Goal: Check status: Check status

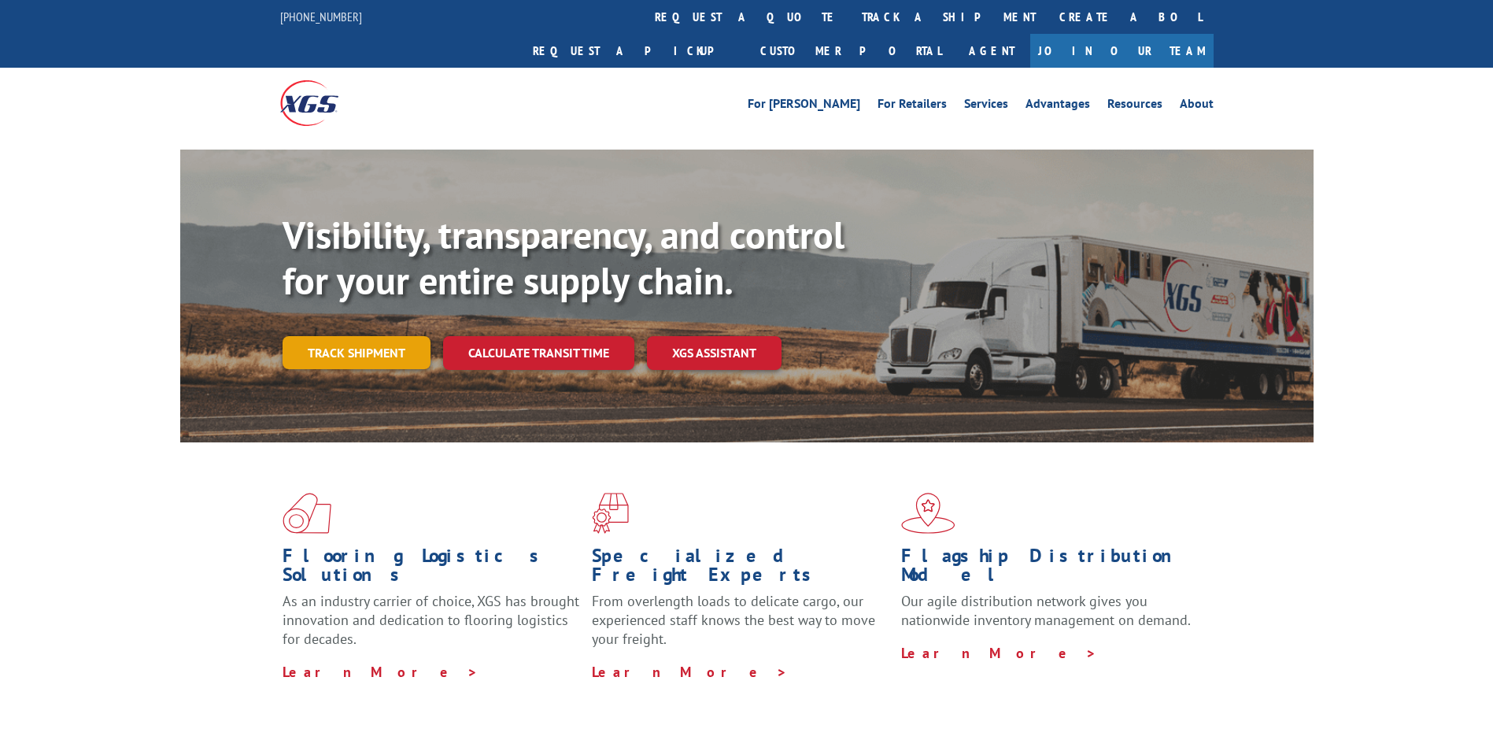
click at [386, 336] on link "Track shipment" at bounding box center [357, 352] width 148 height 33
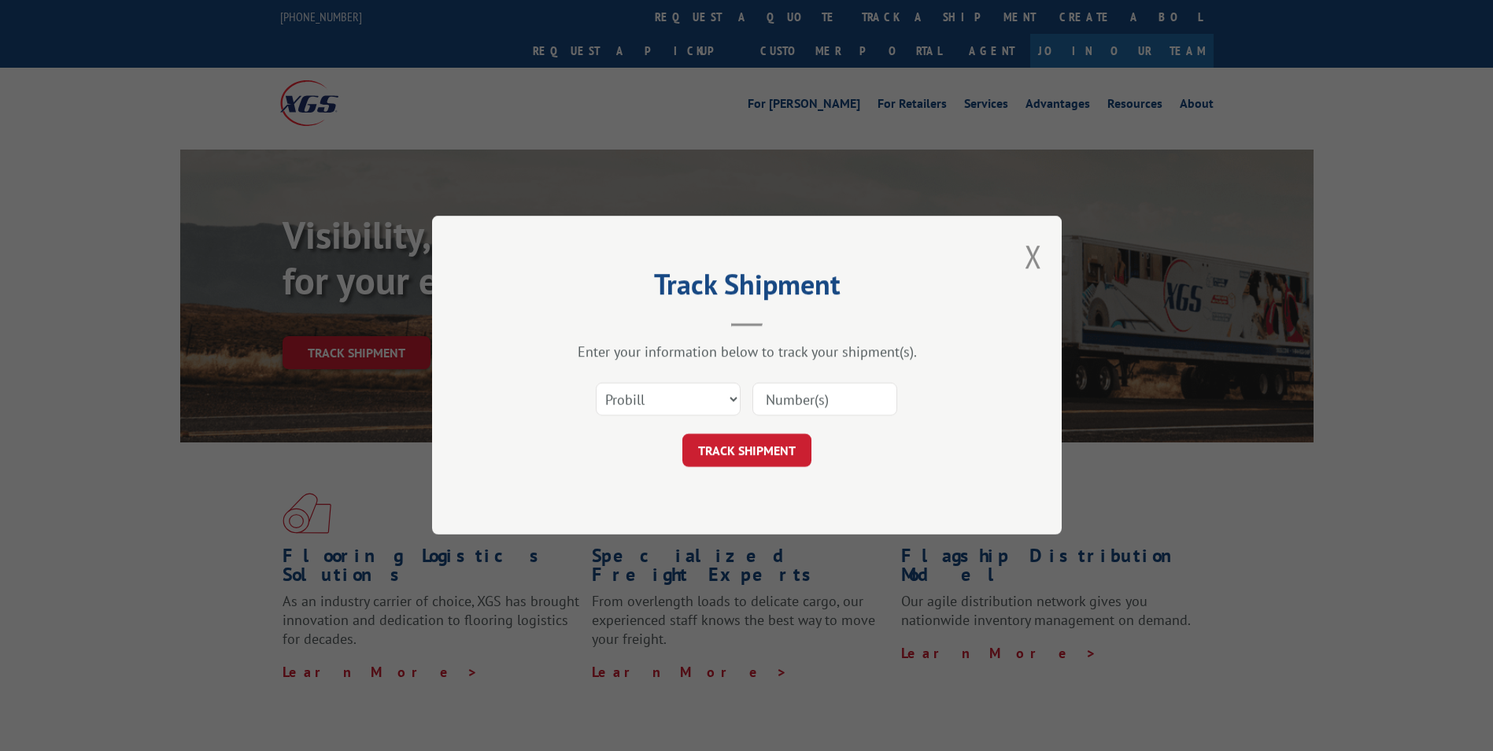
click at [779, 392] on input at bounding box center [825, 399] width 145 height 33
paste input "16137315"
type input "16137315"
click at [745, 444] on button "TRACK SHIPMENT" at bounding box center [747, 451] width 129 height 33
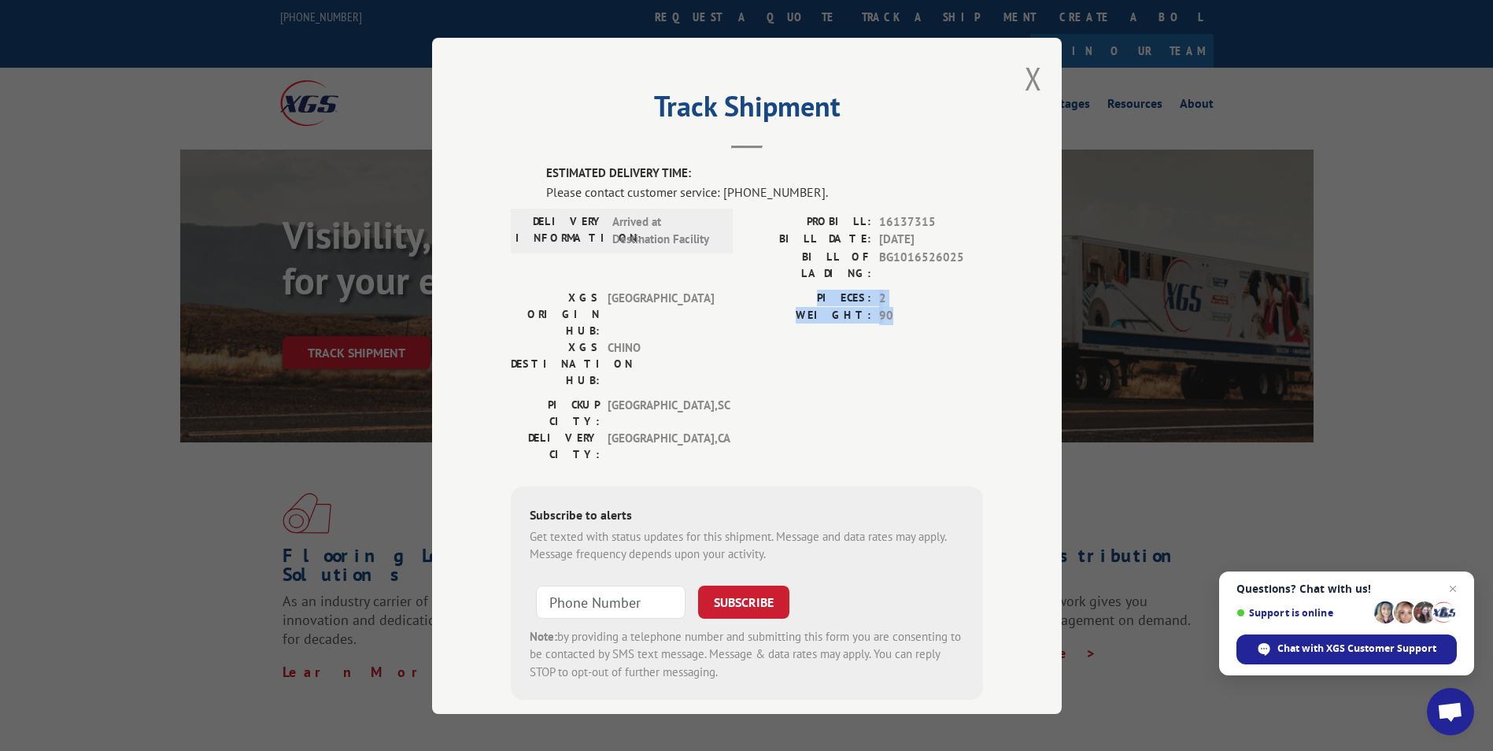
drag, startPoint x: 893, startPoint y: 305, endPoint x: 817, endPoint y: 278, distance: 80.2
click at [817, 289] on div "PIECES: 2 WEIGHT: 90" at bounding box center [865, 306] width 236 height 35
drag, startPoint x: 817, startPoint y: 278, endPoint x: 795, endPoint y: 299, distance: 30.6
click at [795, 307] on label "WEIGHT:" at bounding box center [809, 316] width 124 height 18
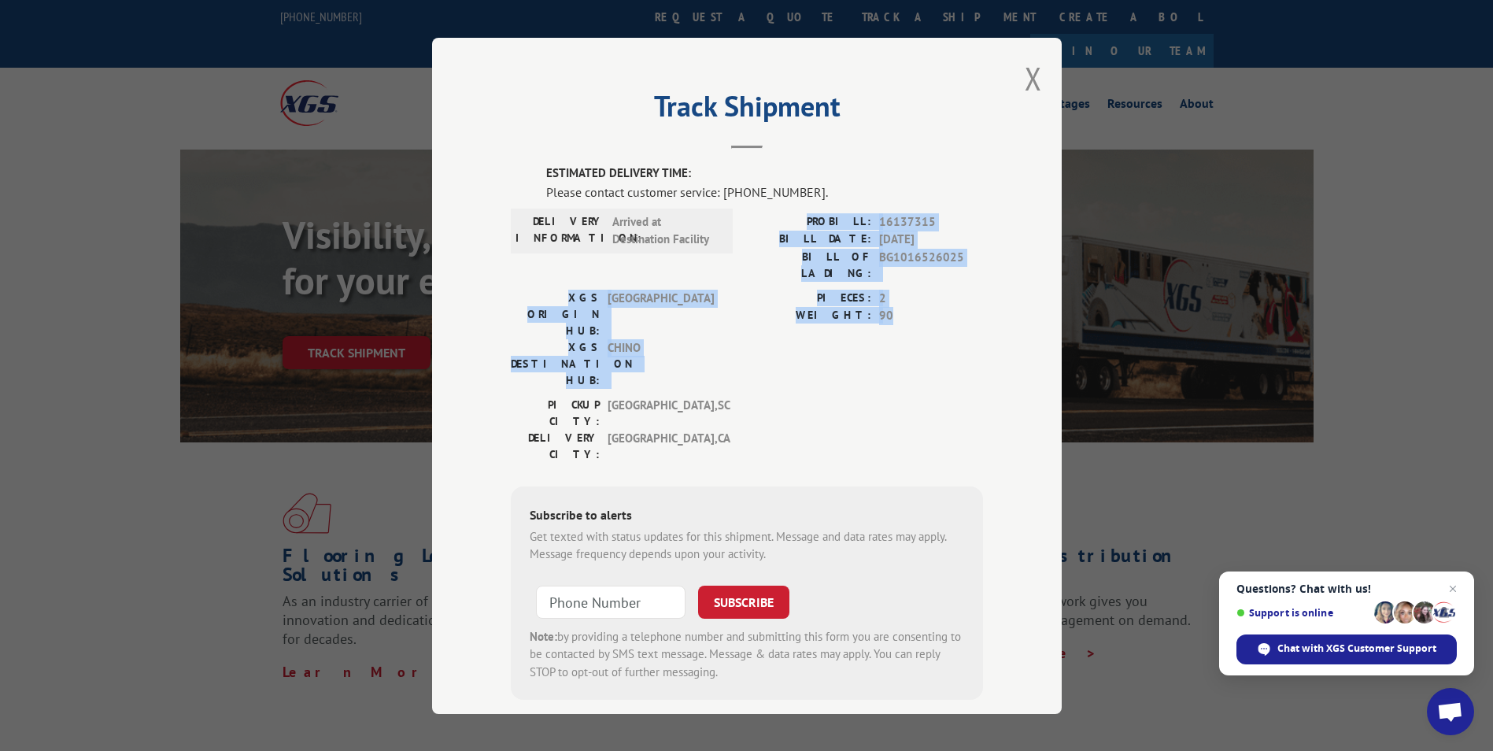
drag, startPoint x: 812, startPoint y: 213, endPoint x: 928, endPoint y: 295, distance: 142.4
click at [928, 295] on div "ESTIMATED DELIVERY TIME: Please contact customer service: [PHONE_NUMBER]. DELIV…" at bounding box center [747, 432] width 472 height 535
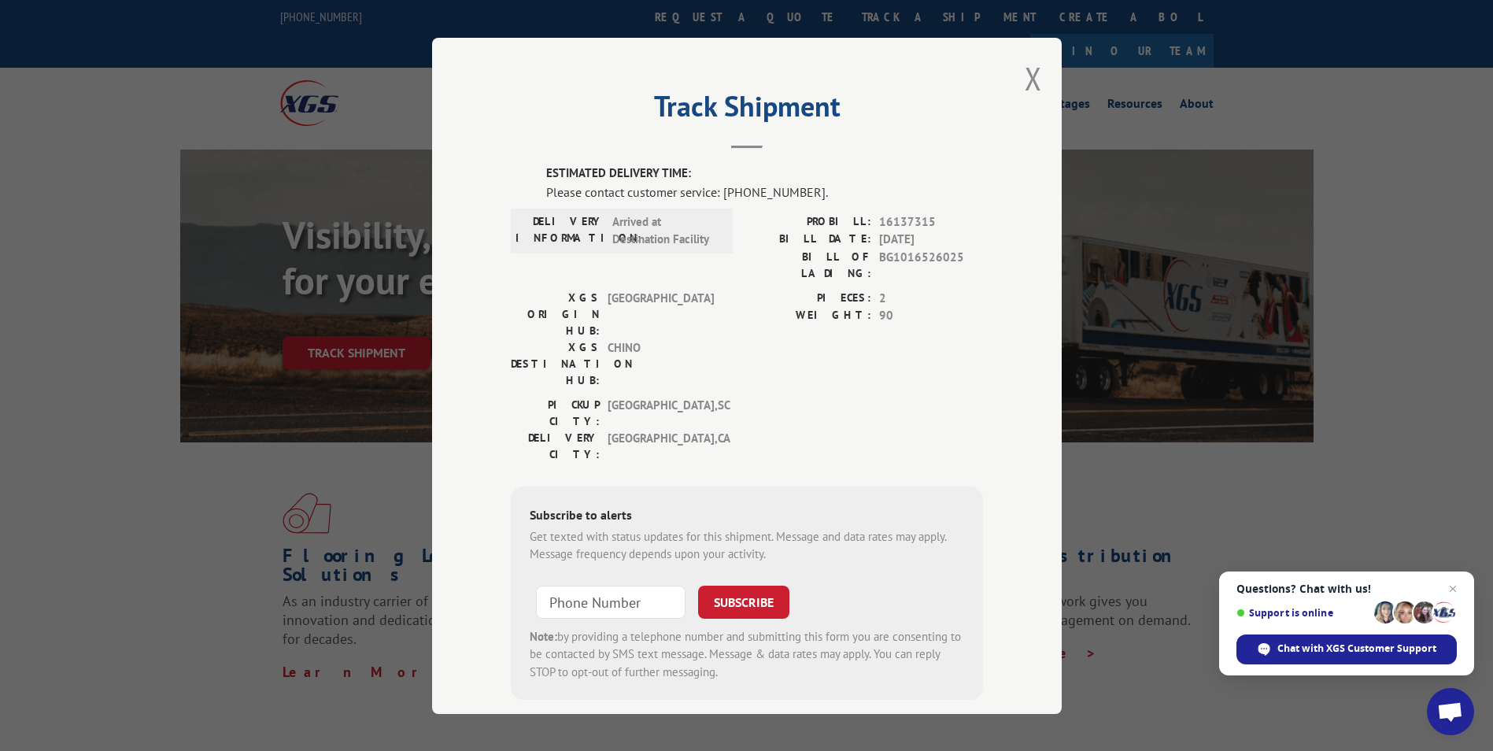
drag, startPoint x: 928, startPoint y: 295, endPoint x: 782, endPoint y: 336, distance: 152.0
click at [782, 396] on div "PICKUP CITY: [GEOGRAPHIC_DATA] , [GEOGRAPHIC_DATA]: [GEOGRAPHIC_DATA] , [GEOGRA…" at bounding box center [747, 433] width 472 height 74
drag, startPoint x: 635, startPoint y: 325, endPoint x: 490, endPoint y: 277, distance: 152.6
click at [490, 277] on div "Track Shipment ESTIMATED DELIVERY TIME: Please contact customer service: [PHONE…" at bounding box center [747, 376] width 630 height 676
drag, startPoint x: 490, startPoint y: 277, endPoint x: 611, endPoint y: 355, distance: 144.1
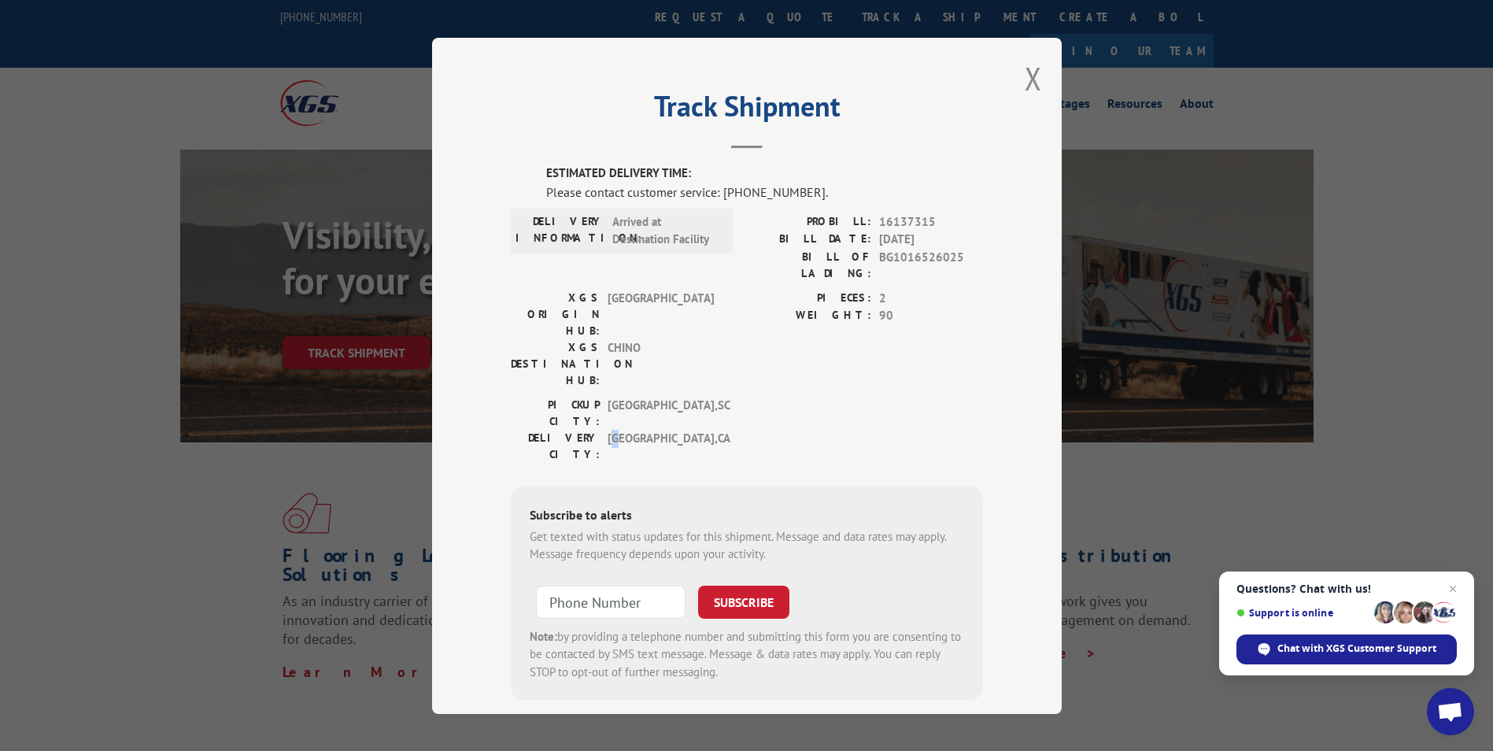
click at [611, 429] on span "[GEOGRAPHIC_DATA] , [GEOGRAPHIC_DATA]" at bounding box center [661, 445] width 106 height 33
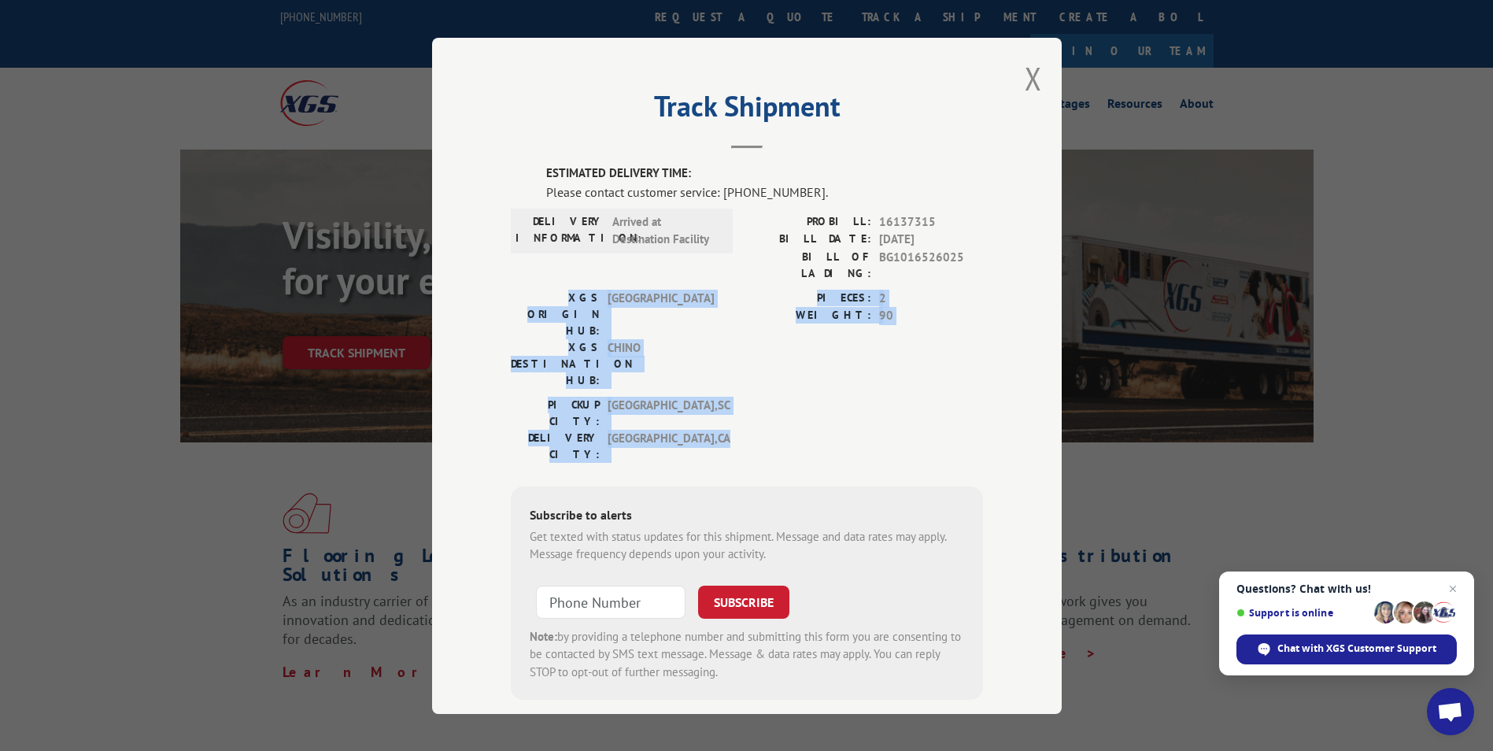
drag, startPoint x: 611, startPoint y: 355, endPoint x: 491, endPoint y: 281, distance: 140.7
click at [490, 281] on div "Track Shipment ESTIMATED DELIVERY TIME: Please contact customer service: [PHONE…" at bounding box center [747, 376] width 630 height 676
drag, startPoint x: 491, startPoint y: 281, endPoint x: 903, endPoint y: 327, distance: 414.2
click at [903, 327] on div "PIECES: 2 WEIGHT: 90" at bounding box center [865, 342] width 236 height 107
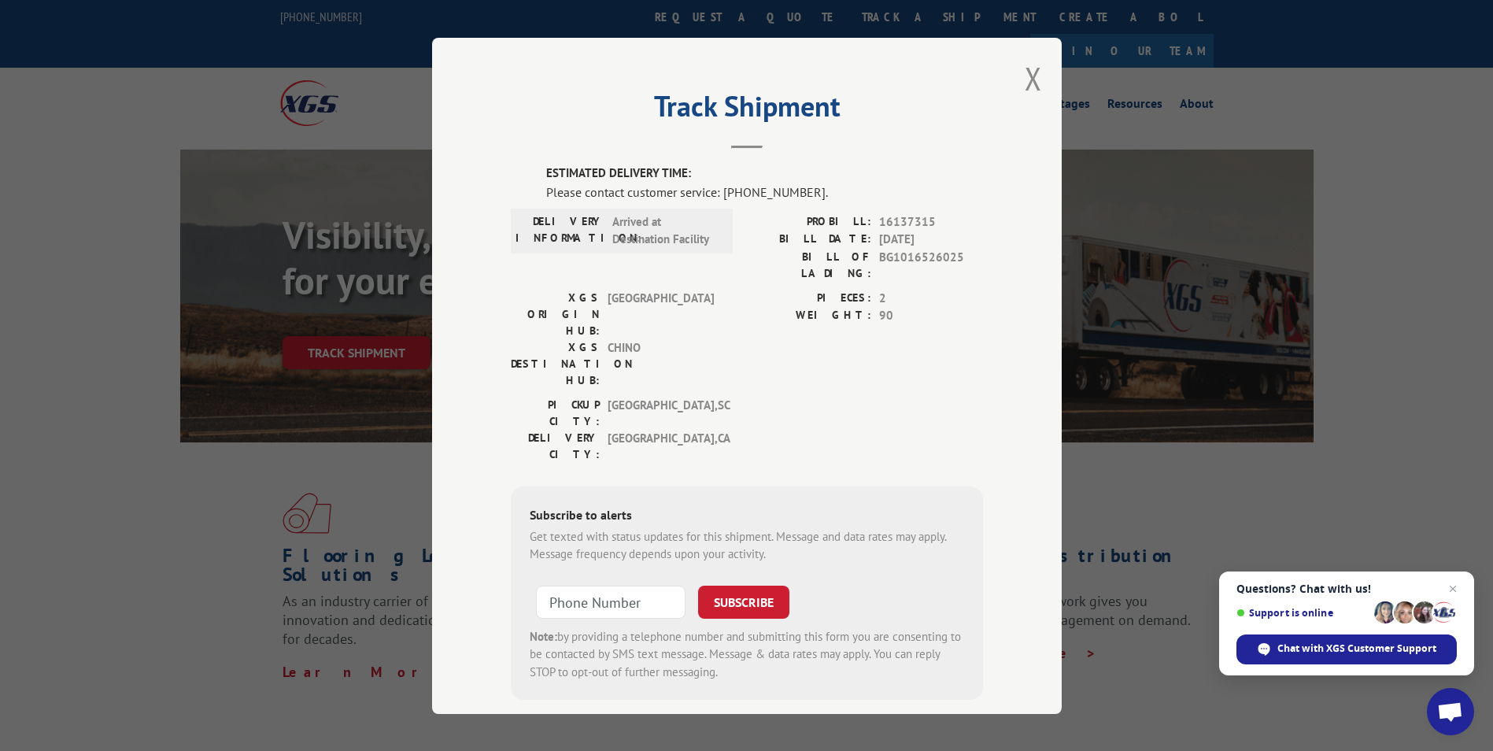
click at [1027, 85] on button "Close modal" at bounding box center [1033, 78] width 17 height 42
